Goal: Navigation & Orientation: Find specific page/section

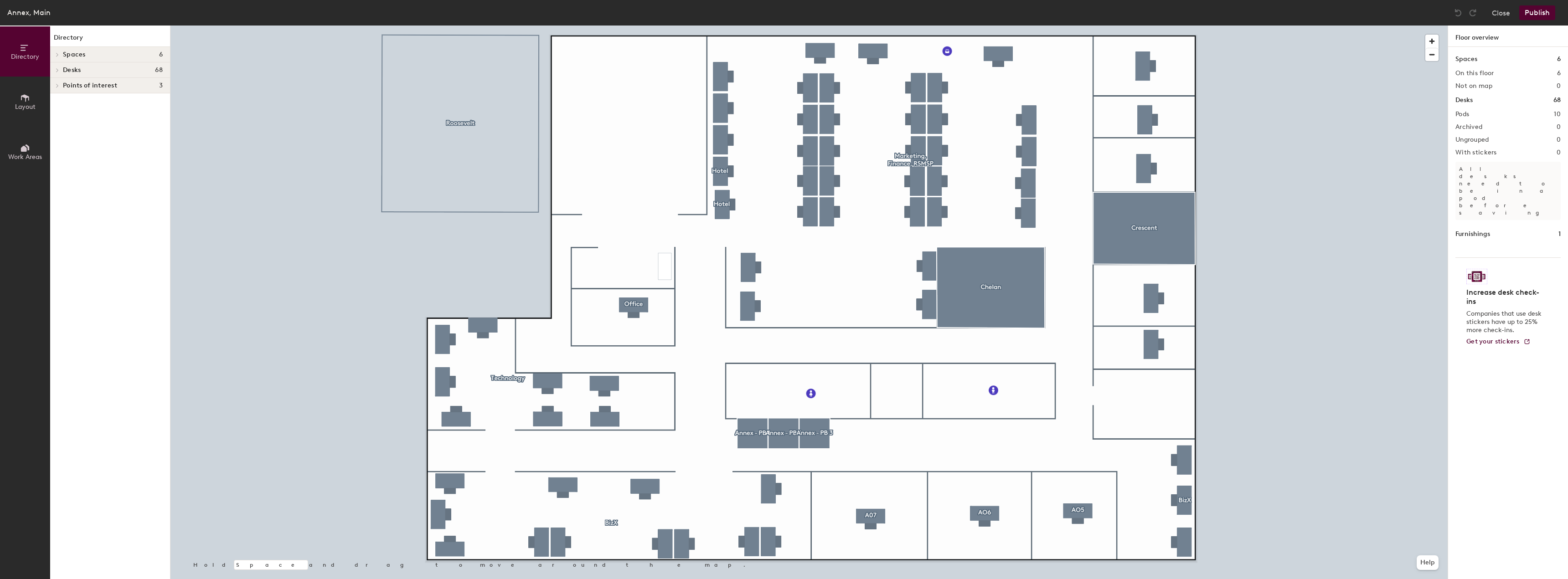
click at [57, 53] on icon at bounding box center [57, 54] width 4 height 4
click at [57, 54] on icon at bounding box center [55, 55] width 4 height 4
click at [57, 86] on icon at bounding box center [57, 85] width 4 height 4
click at [57, 86] on icon at bounding box center [55, 86] width 4 height 4
click at [57, 67] on div at bounding box center [55, 70] width 12 height 15
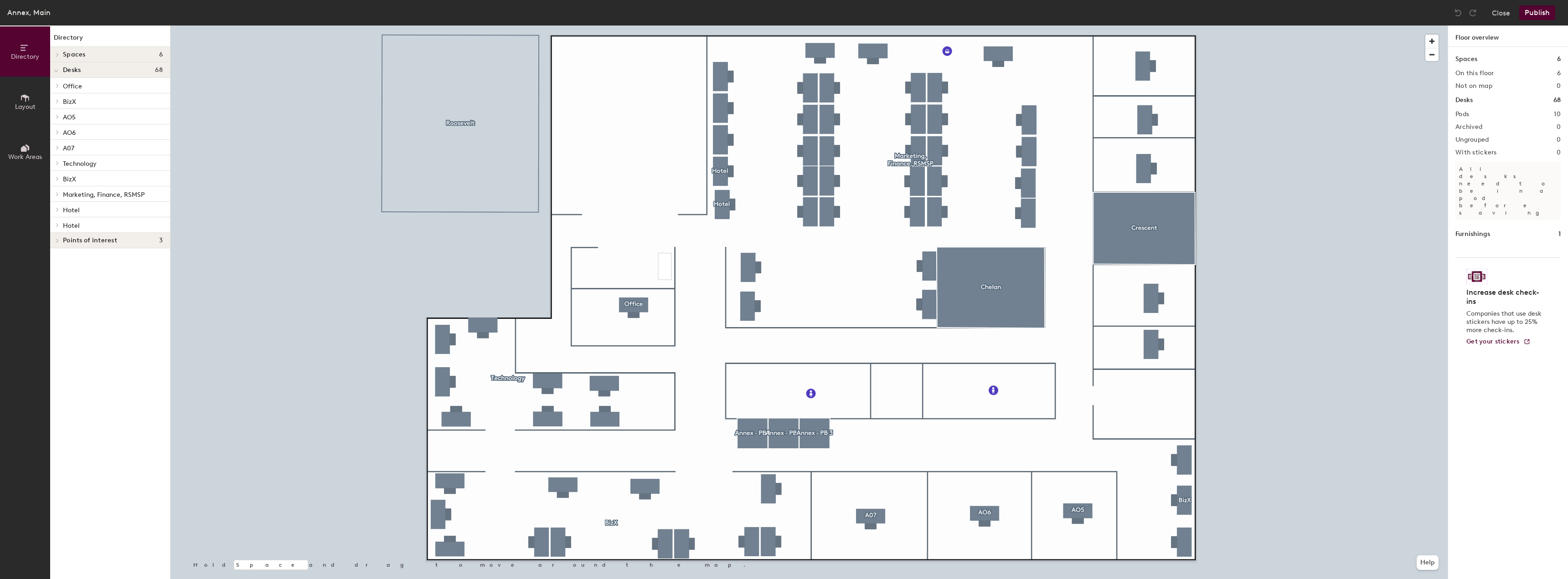
click at [56, 101] on icon at bounding box center [57, 100] width 4 height 4
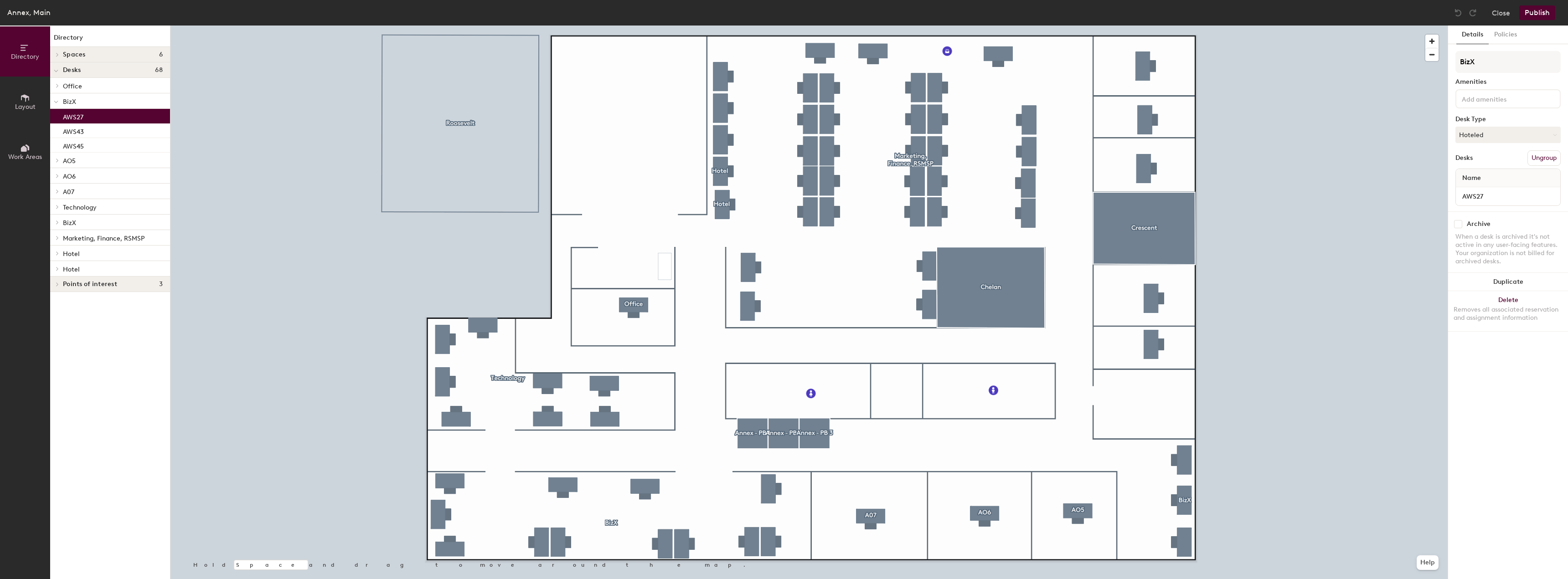
click at [87, 114] on div "AWS27" at bounding box center [110, 116] width 120 height 15
click at [84, 131] on p "AWS43" at bounding box center [73, 130] width 21 height 10
click at [82, 149] on p "AWS45" at bounding box center [73, 145] width 21 height 10
click at [80, 133] on p "AWS43" at bounding box center [73, 130] width 21 height 10
click at [74, 189] on span "A07" at bounding box center [68, 192] width 12 height 8
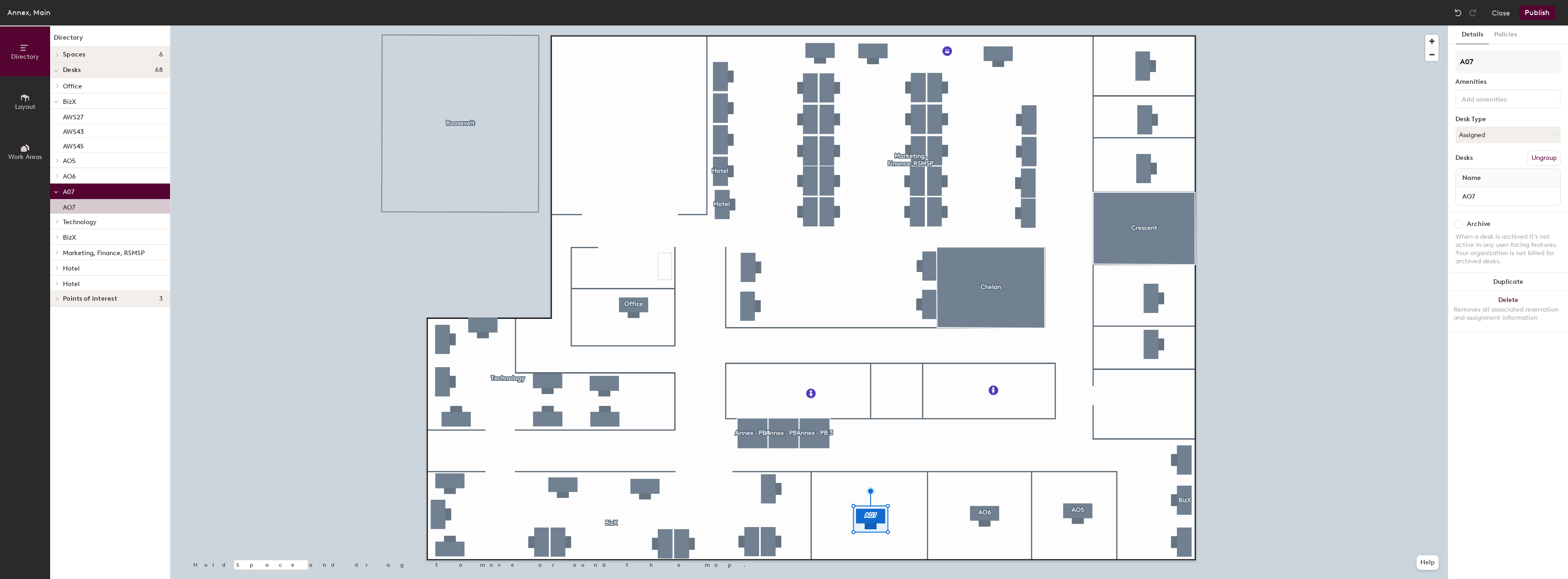
click at [77, 221] on span "Technology" at bounding box center [79, 222] width 33 height 8
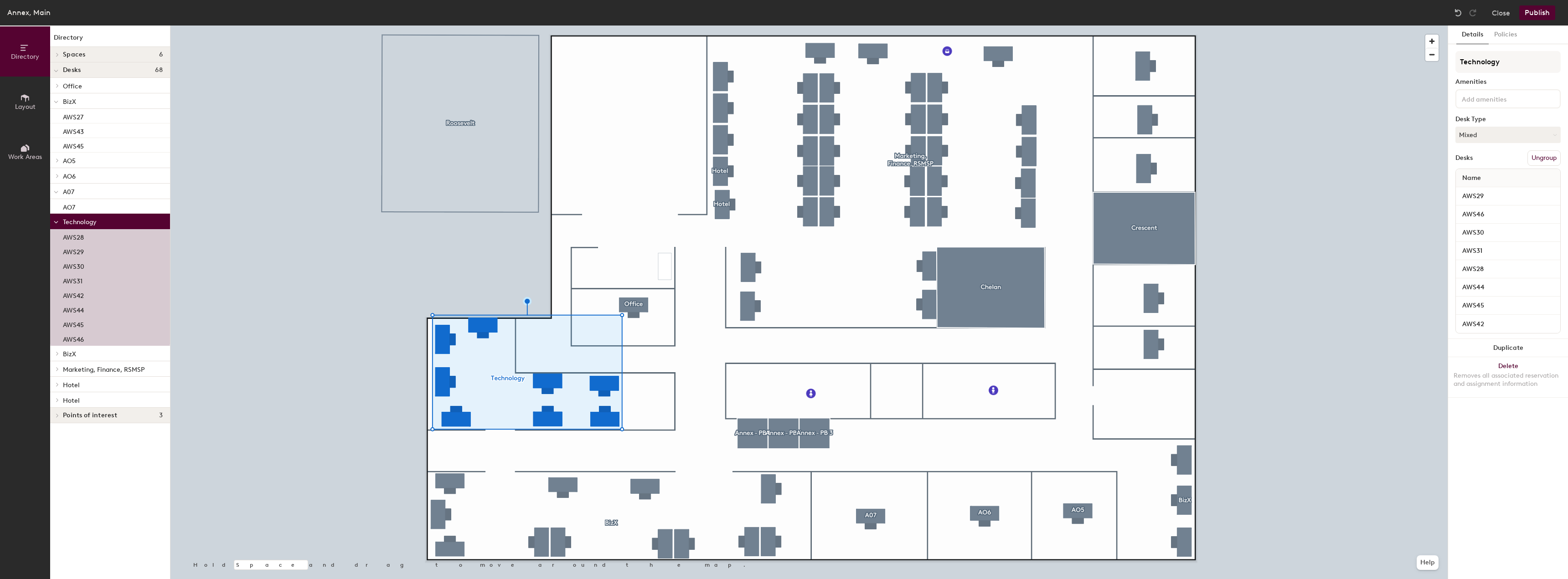
click at [71, 353] on span "BizX" at bounding box center [69, 354] width 13 height 8
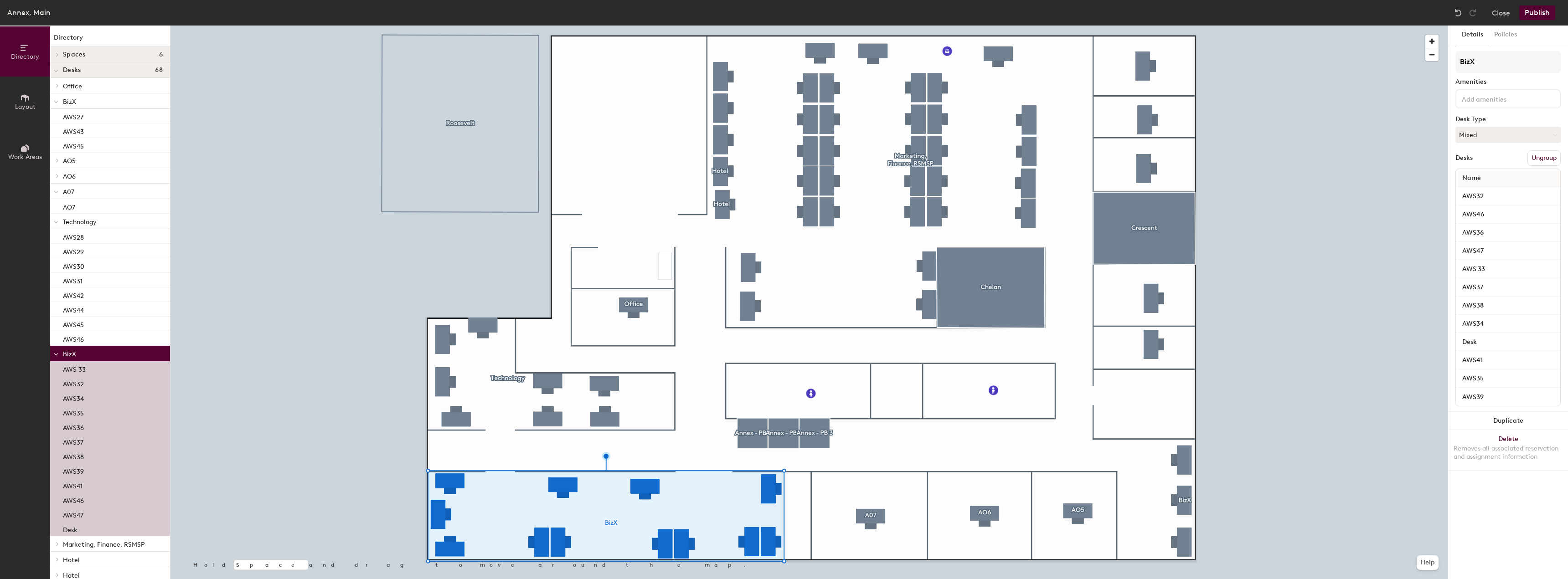
click at [85, 368] on p "AWS 33" at bounding box center [74, 368] width 23 height 10
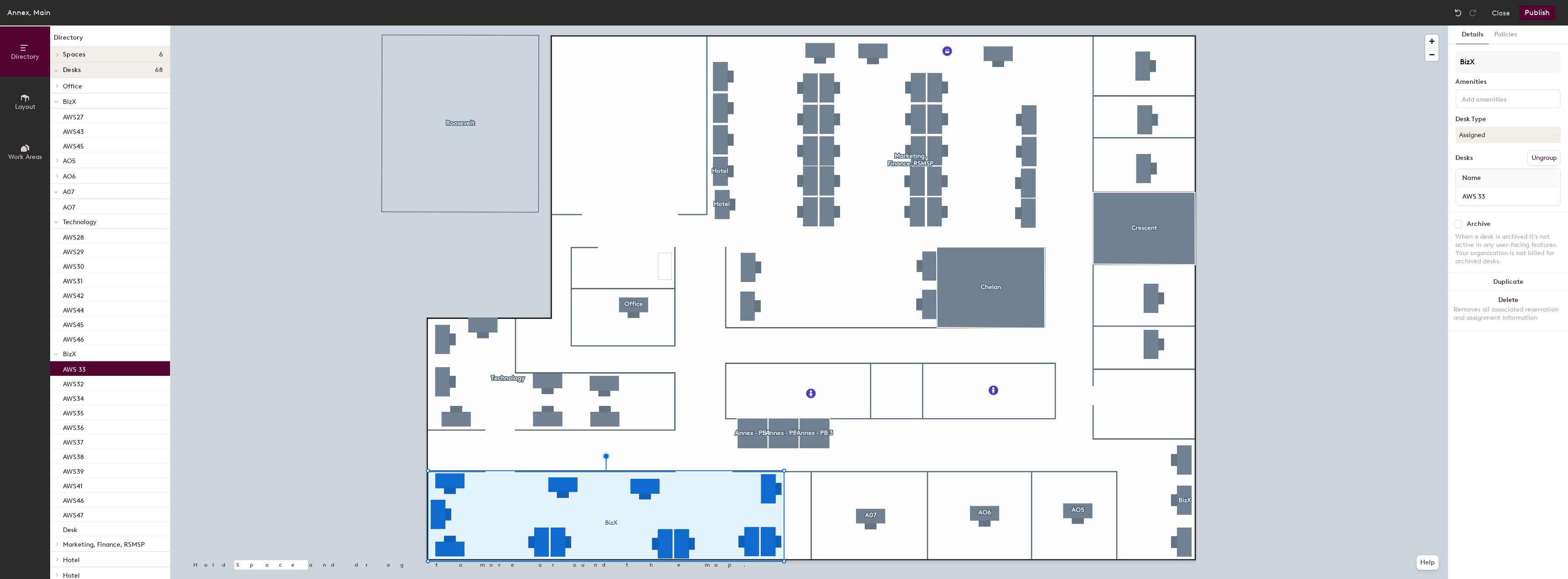
click at [71, 369] on p "AWS 33" at bounding box center [74, 368] width 23 height 10
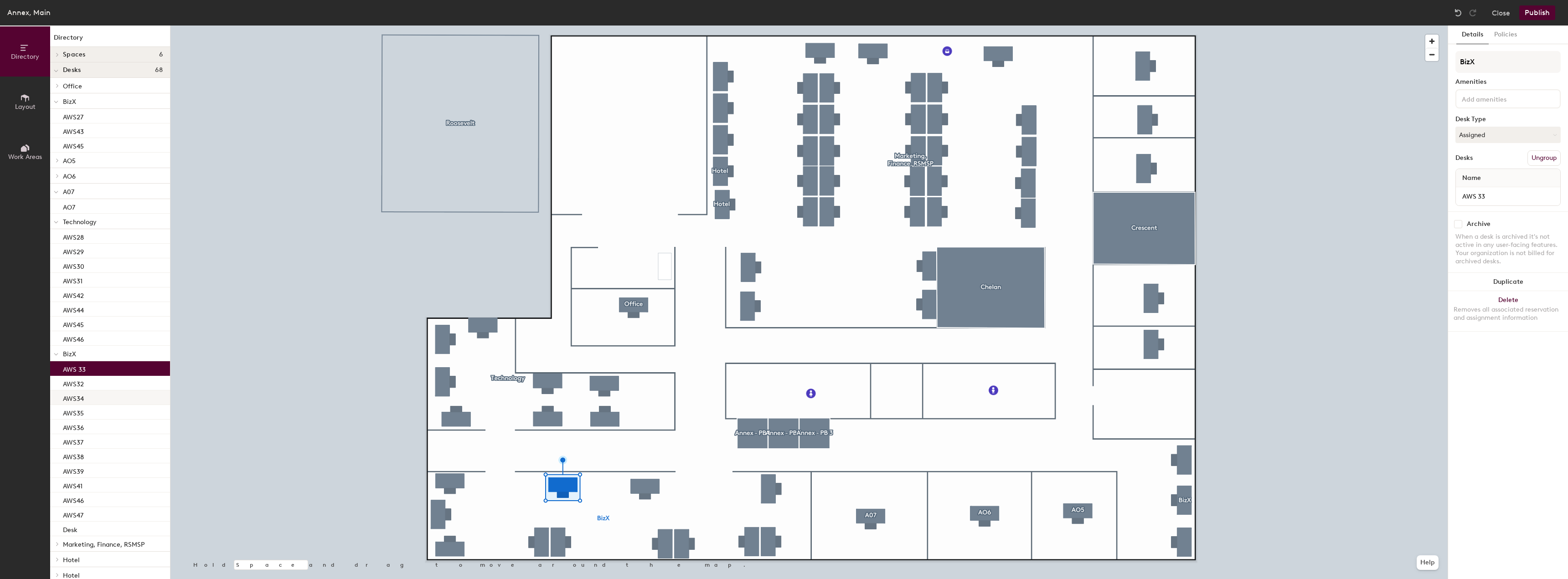
click at [72, 401] on p "AWS34" at bounding box center [73, 397] width 21 height 10
click at [74, 414] on p "AWS35" at bounding box center [73, 412] width 21 height 10
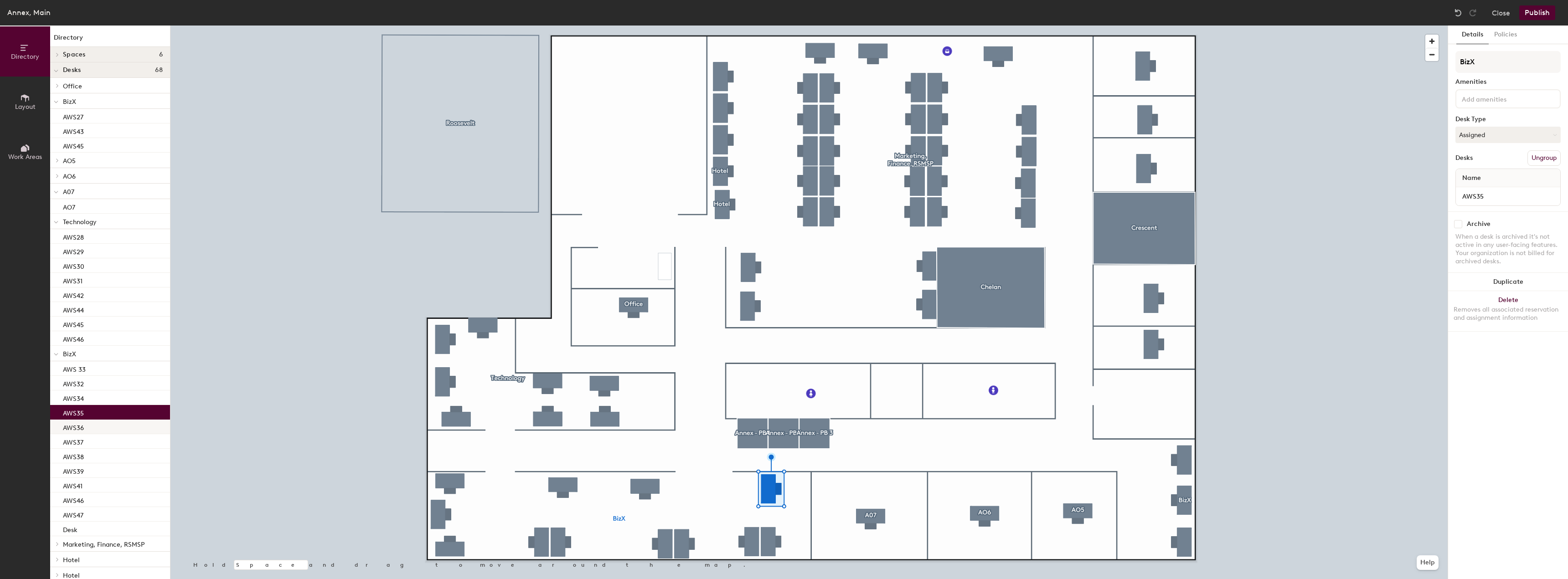
click at [74, 423] on p "AWS36" at bounding box center [73, 426] width 21 height 10
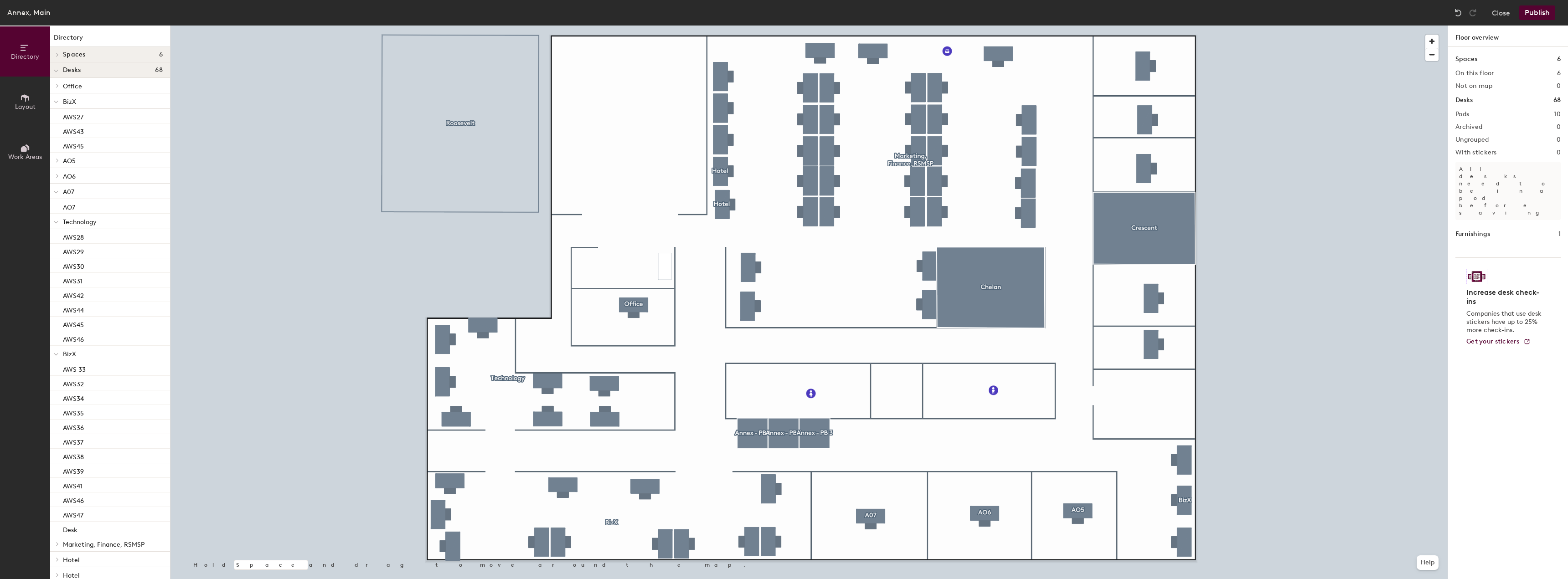
click at [449, 26] on div at bounding box center [809, 26] width 1277 height 0
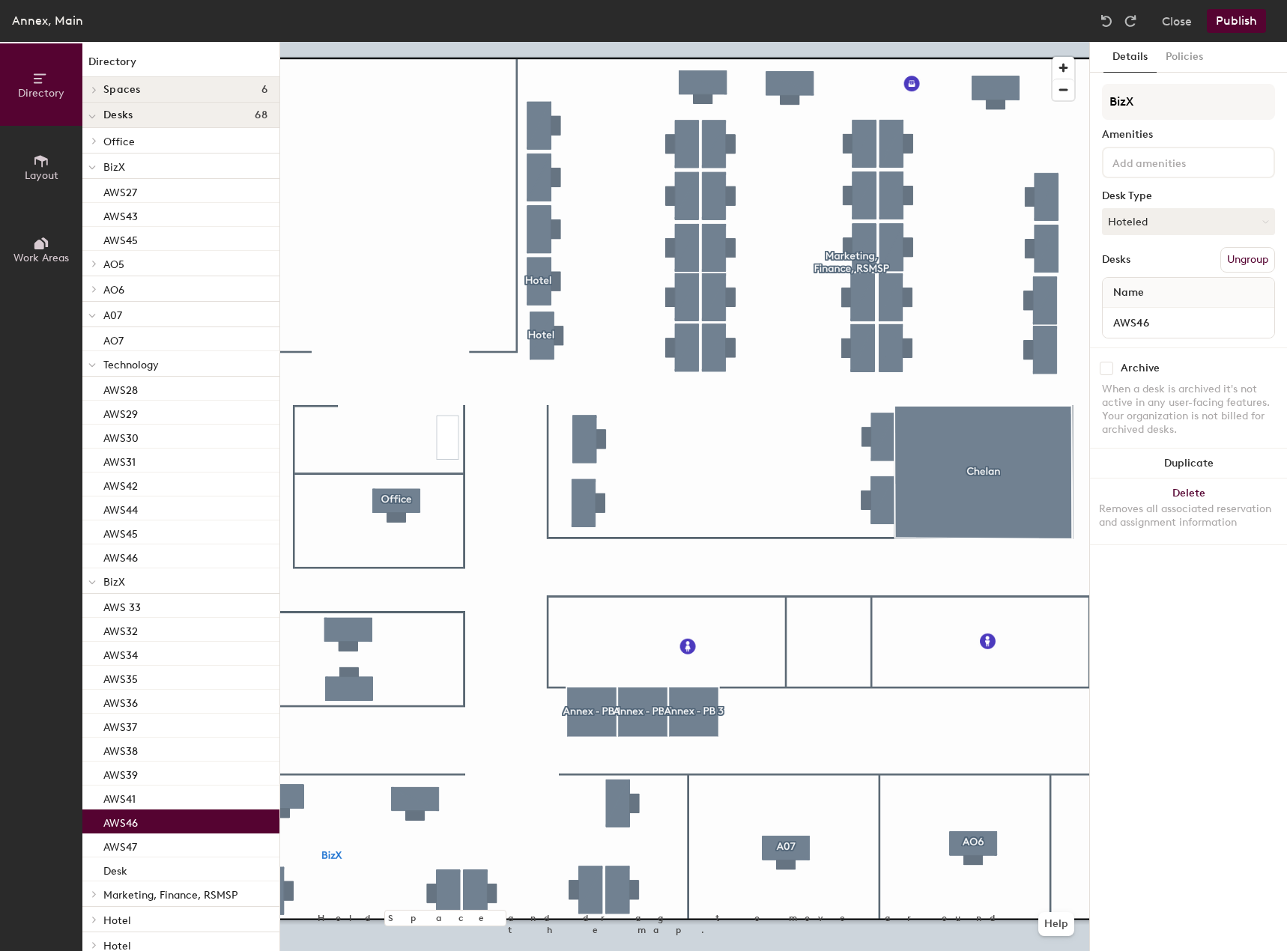
click at [1152, 729] on div "Details Policies BizX Amenities Desk Type Hoteled Desks Ungroup Name AWS46 Arch…" at bounding box center [1188, 496] width 197 height 909
click at [1062, 95] on span "button" at bounding box center [1063, 89] width 22 height 21
